Goal: Task Accomplishment & Management: Manage account settings

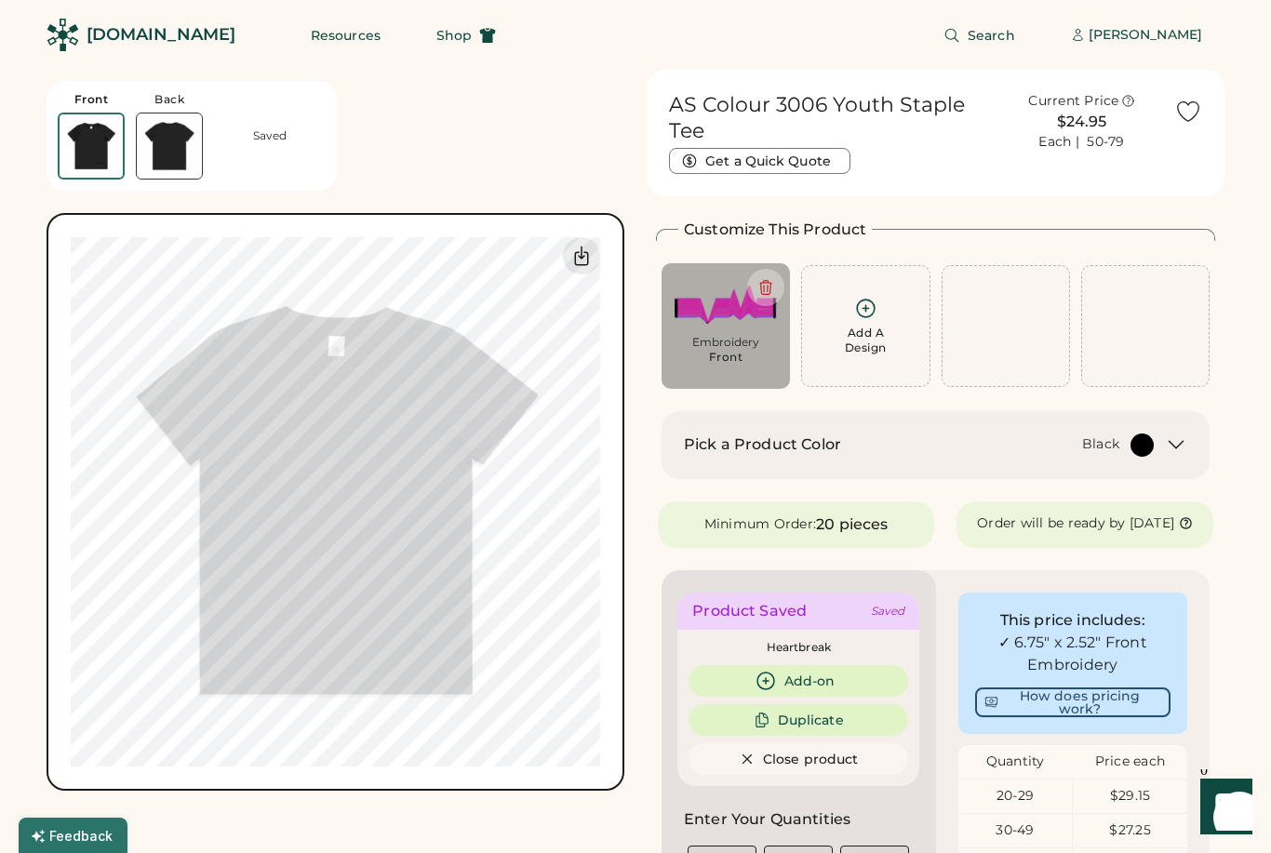
click at [1156, 30] on div "[PERSON_NAME]" at bounding box center [1146, 35] width 114 height 19
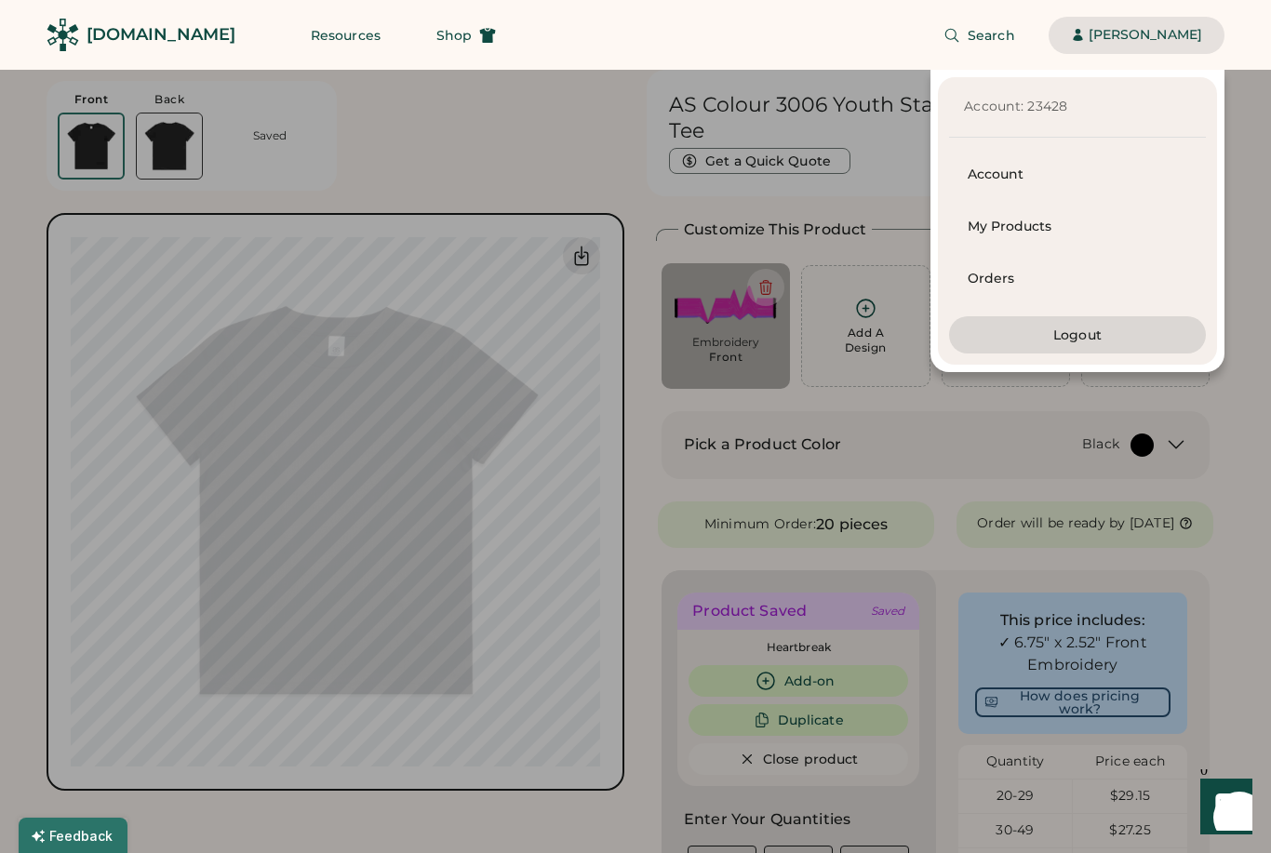
click at [1043, 224] on div "My Products" at bounding box center [1078, 227] width 220 height 19
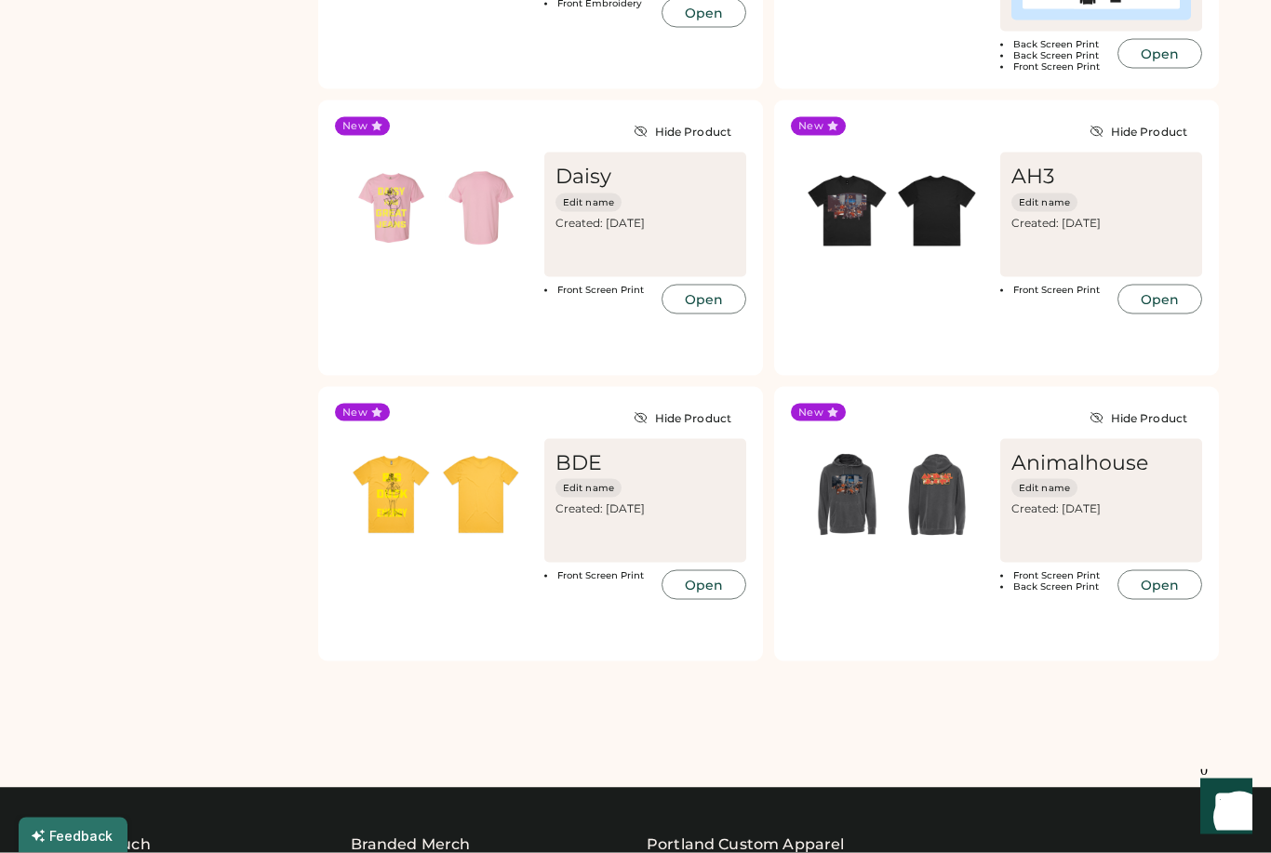
scroll to position [641, 0]
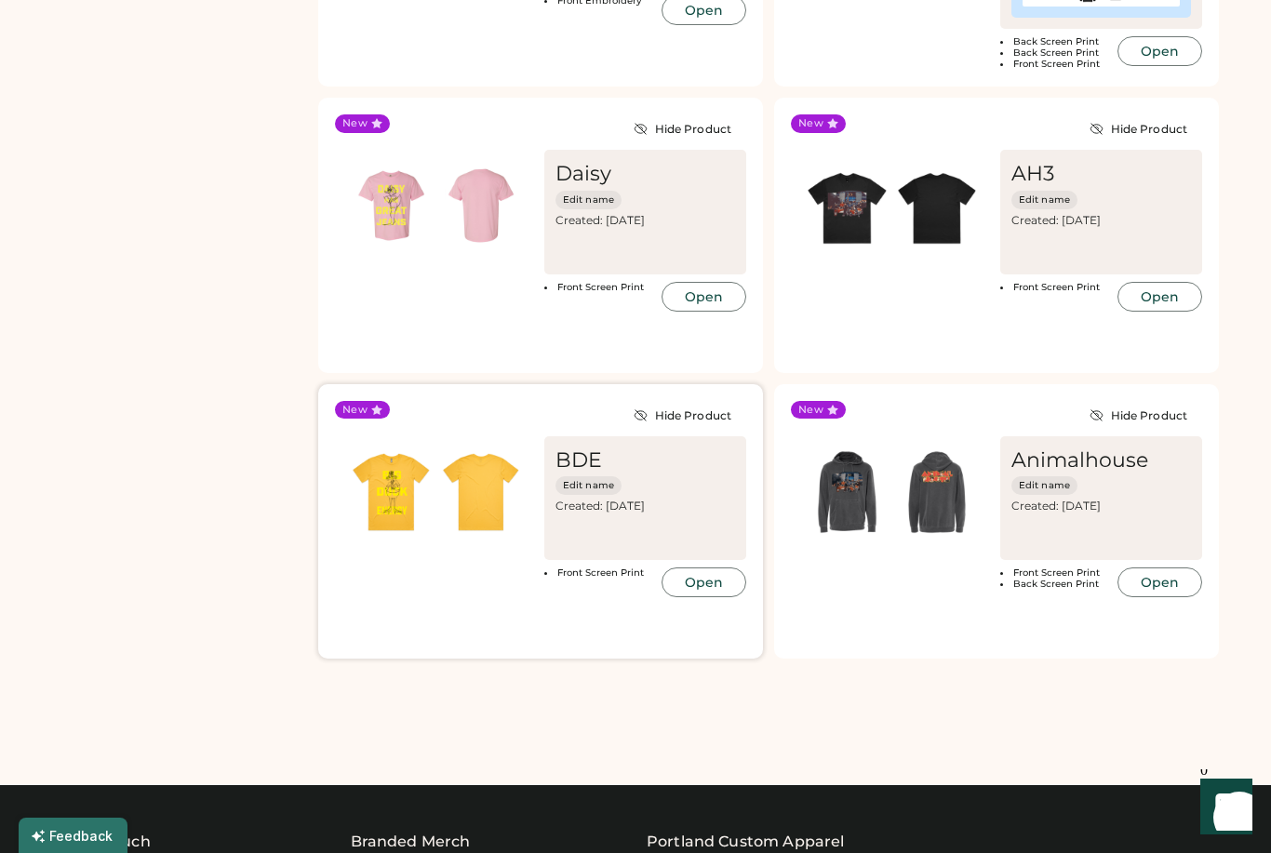
click at [401, 513] on img at bounding box center [391, 493] width 90 height 90
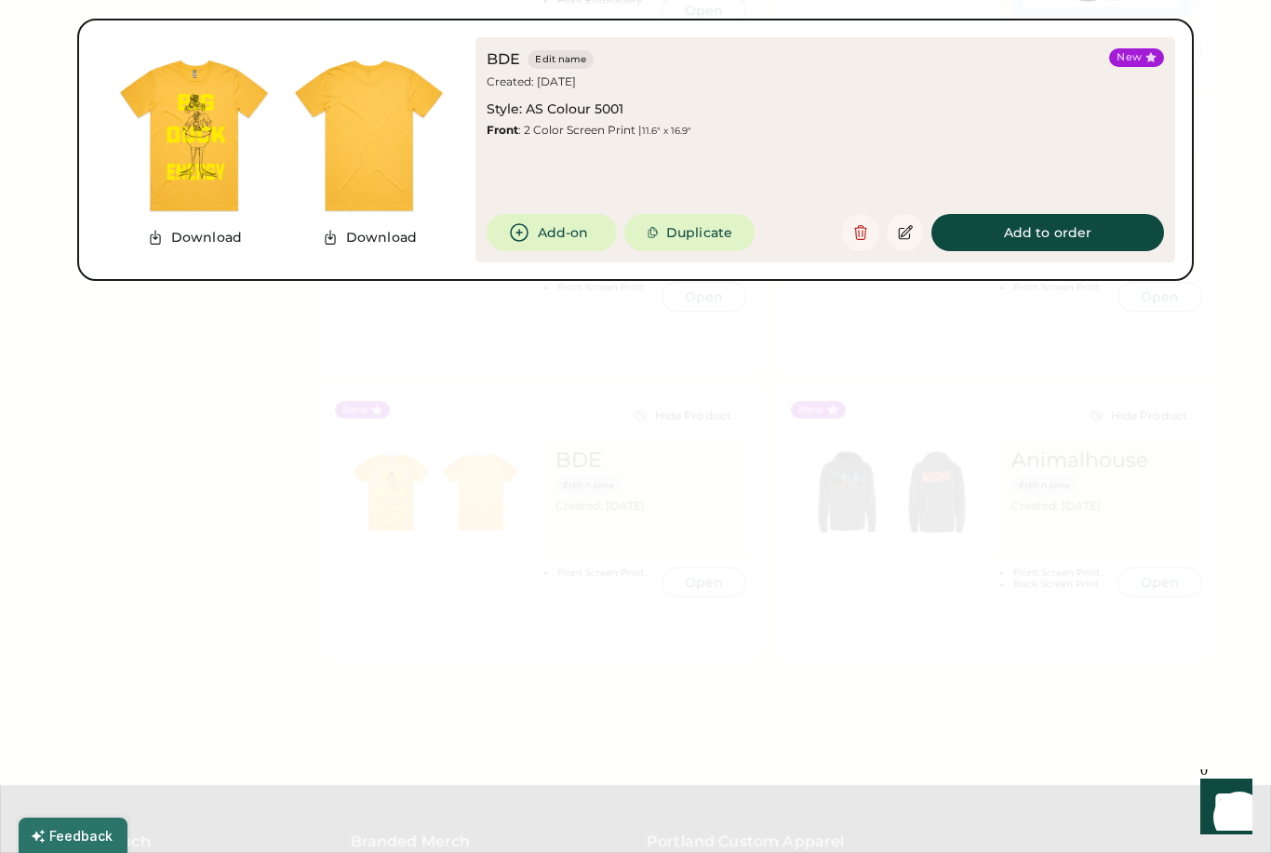
click at [847, 433] on div at bounding box center [635, 426] width 1271 height 853
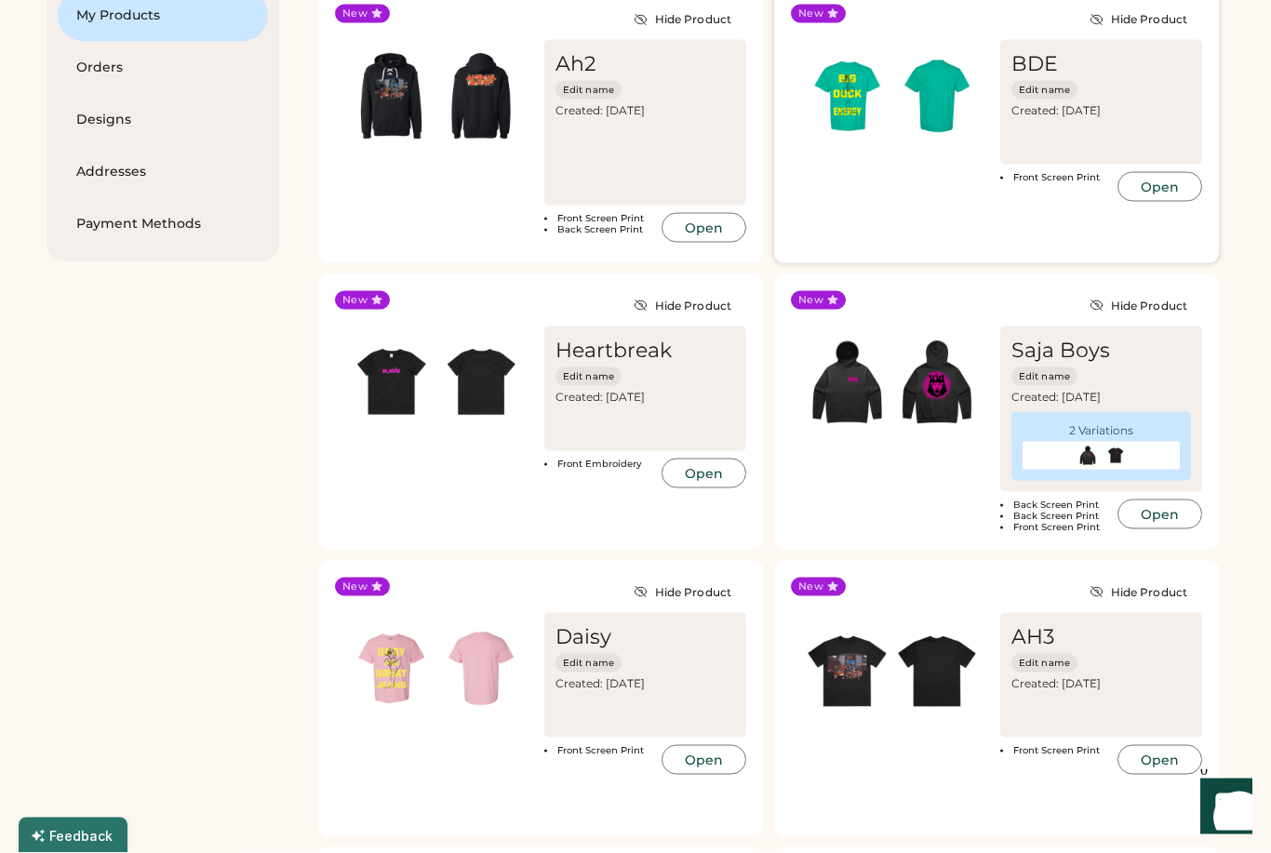
scroll to position [179, 0]
click at [706, 218] on button "Open" at bounding box center [703, 227] width 85 height 30
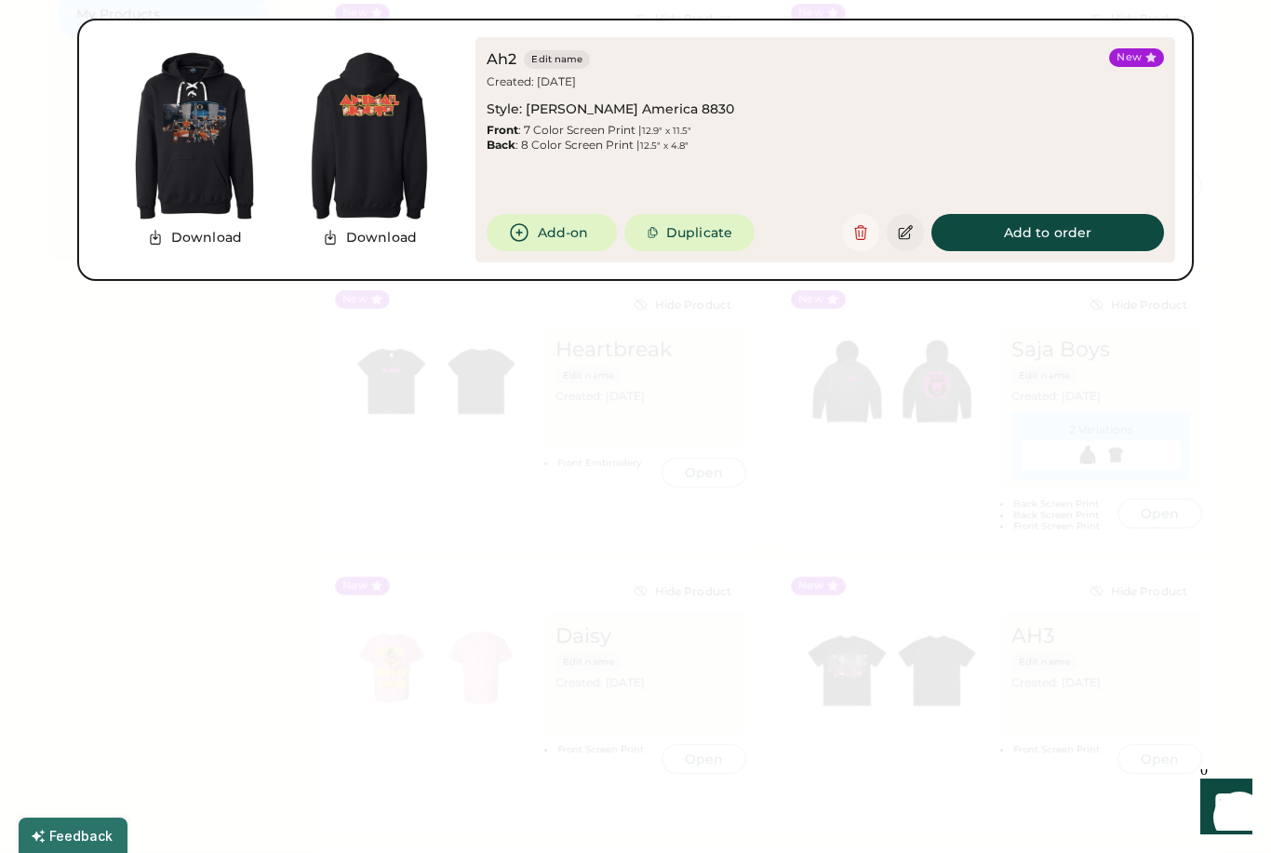
click at [913, 234] on icon at bounding box center [905, 232] width 17 height 17
